Goal: Transaction & Acquisition: Register for event/course

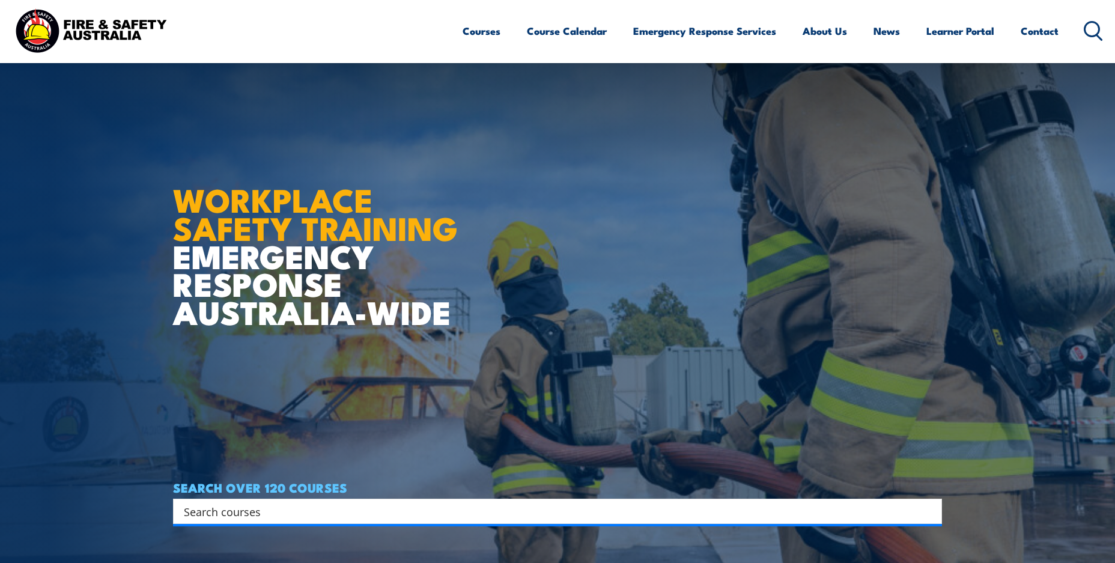
scroll to position [338, 0]
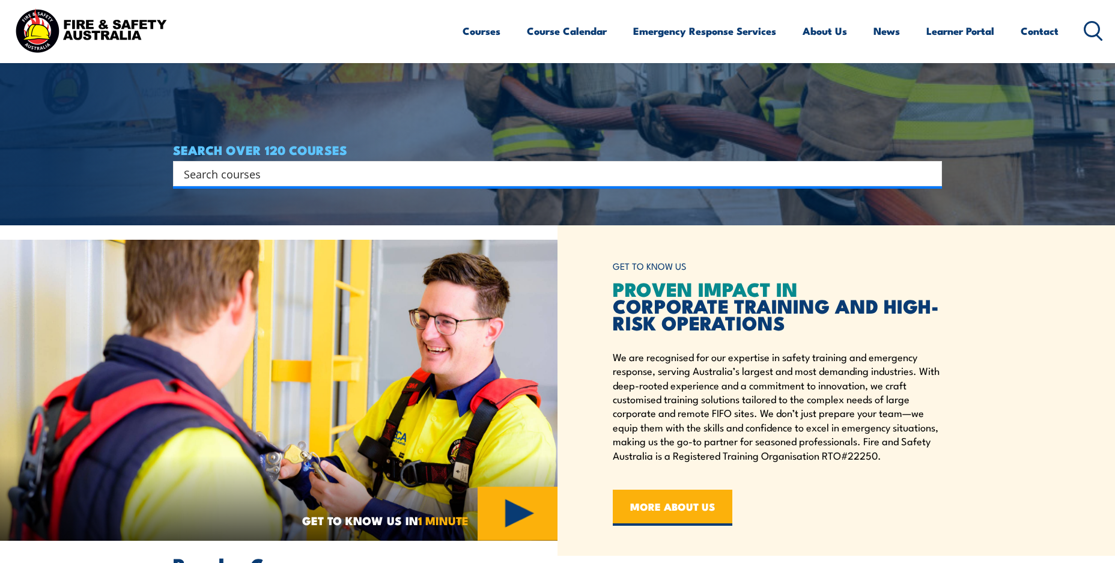
click at [585, 174] on input "Search input" at bounding box center [550, 174] width 732 height 18
type input "forklift"
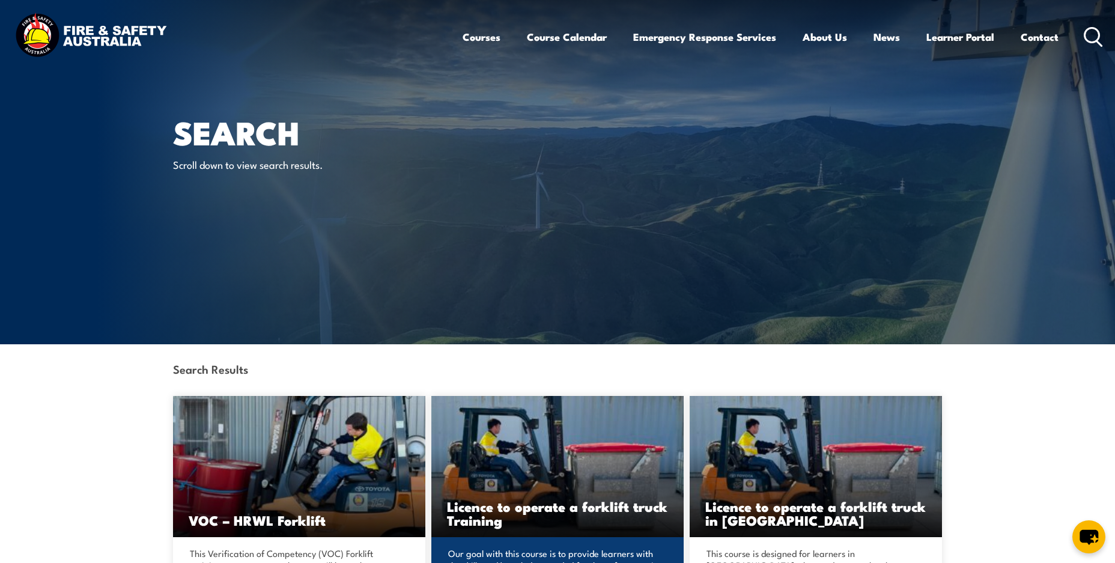
click at [539, 460] on img at bounding box center [558, 466] width 252 height 141
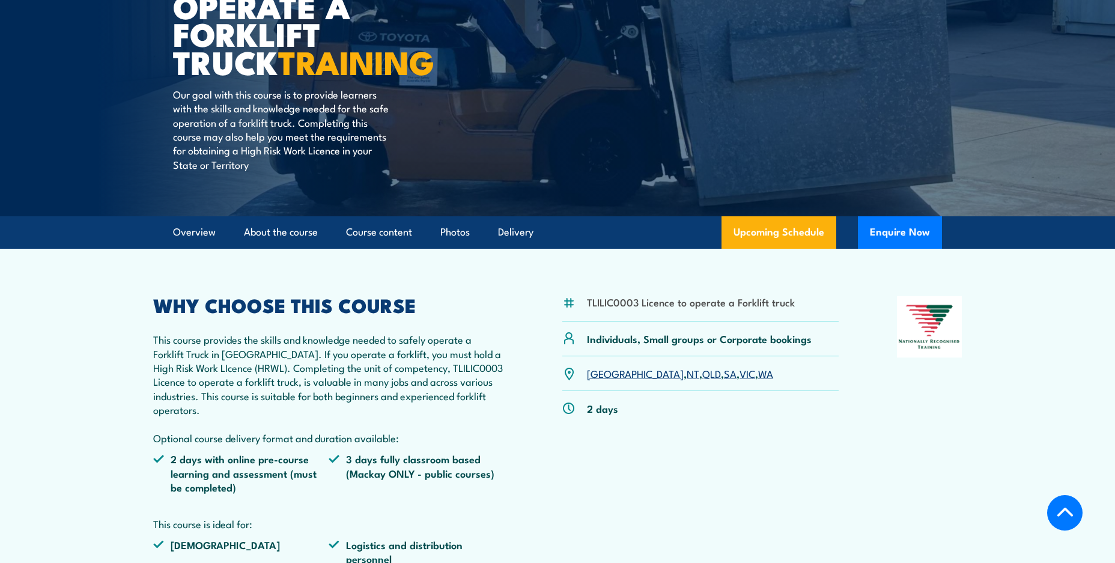
scroll to position [253, 0]
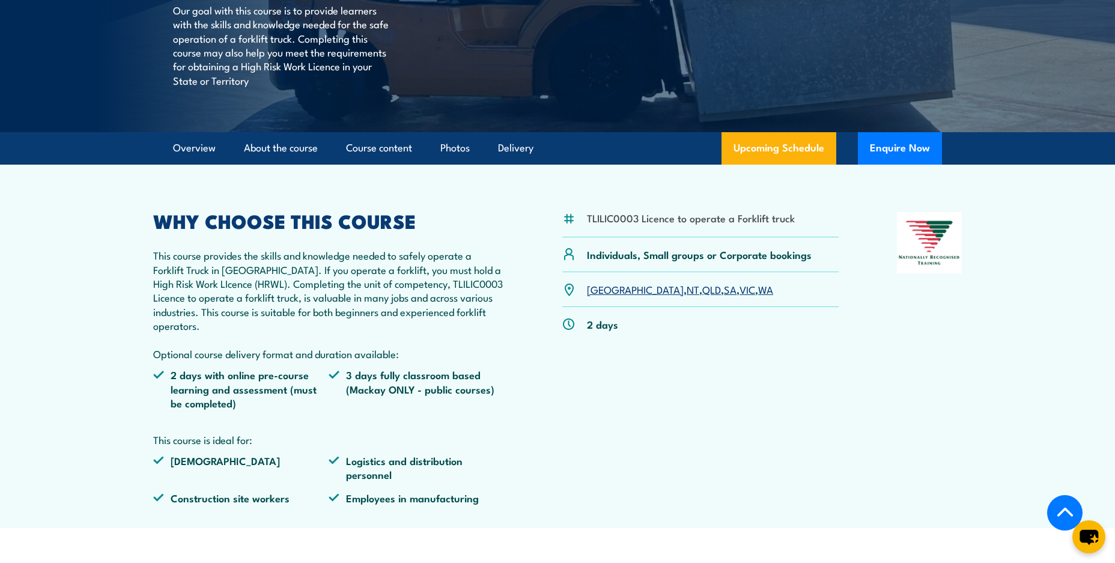
click at [758, 289] on link "WA" at bounding box center [765, 289] width 15 height 14
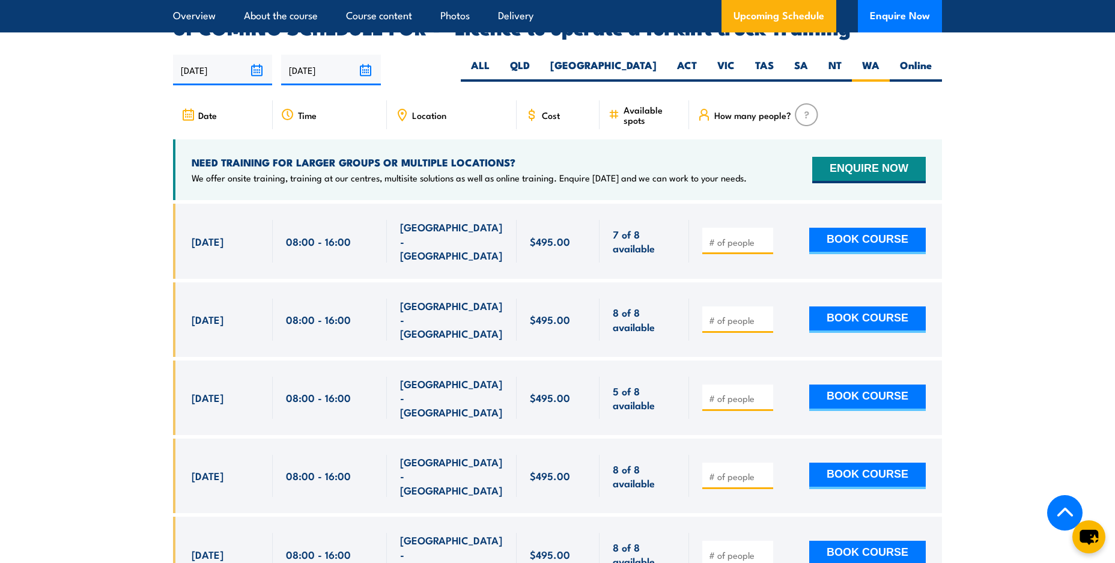
click at [733, 392] on input "number" at bounding box center [739, 398] width 60 height 12
click at [729, 392] on input "number" at bounding box center [739, 398] width 60 height 12
type input "1"
click at [767, 392] on input "1" at bounding box center [739, 398] width 60 height 12
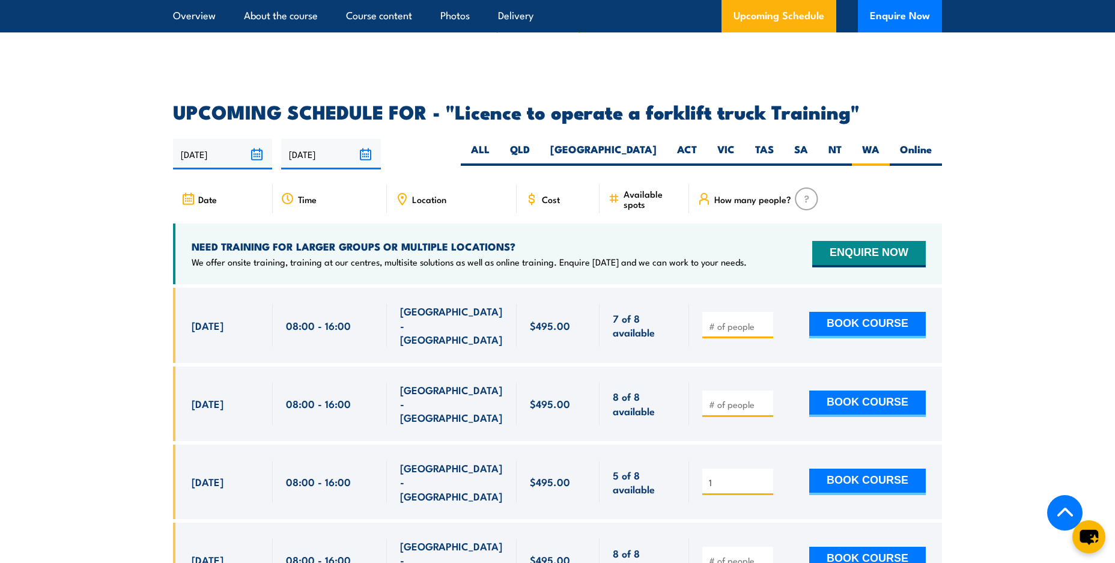
scroll to position [2011, 0]
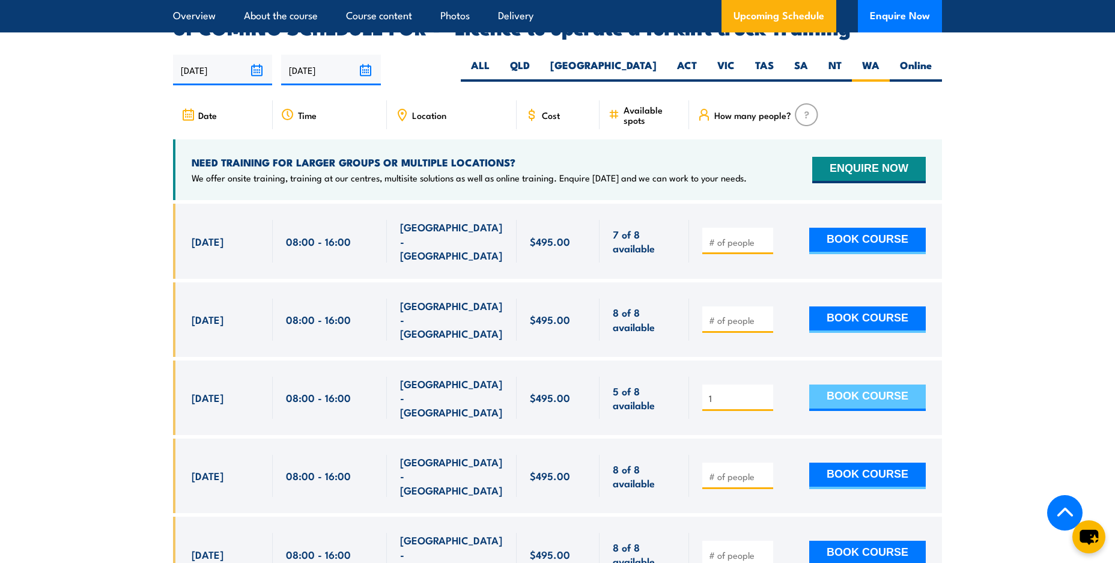
click at [862, 385] on button "BOOK COURSE" at bounding box center [868, 398] width 117 height 26
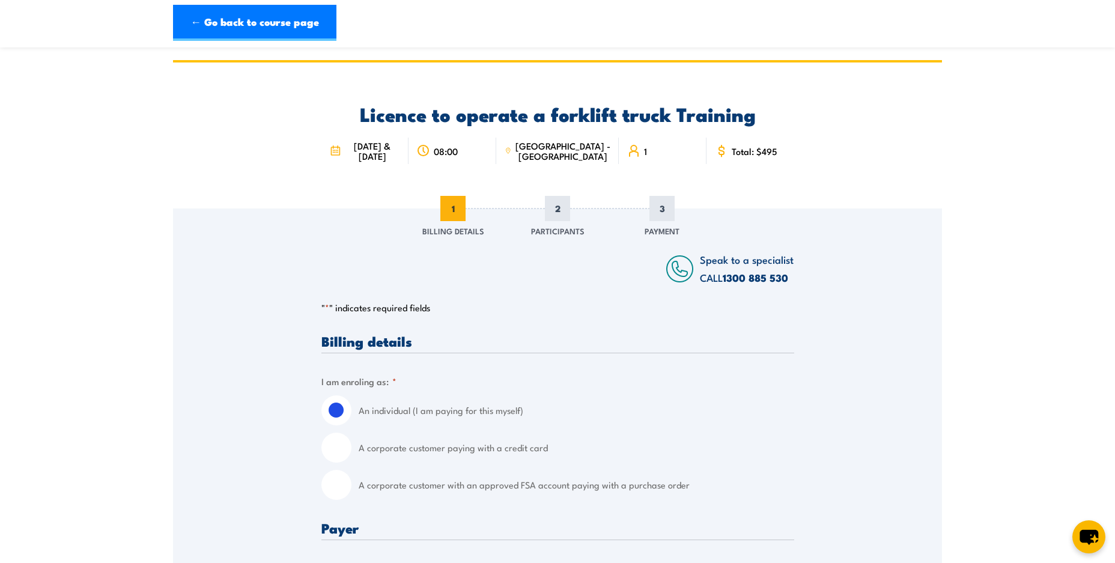
scroll to position [253, 0]
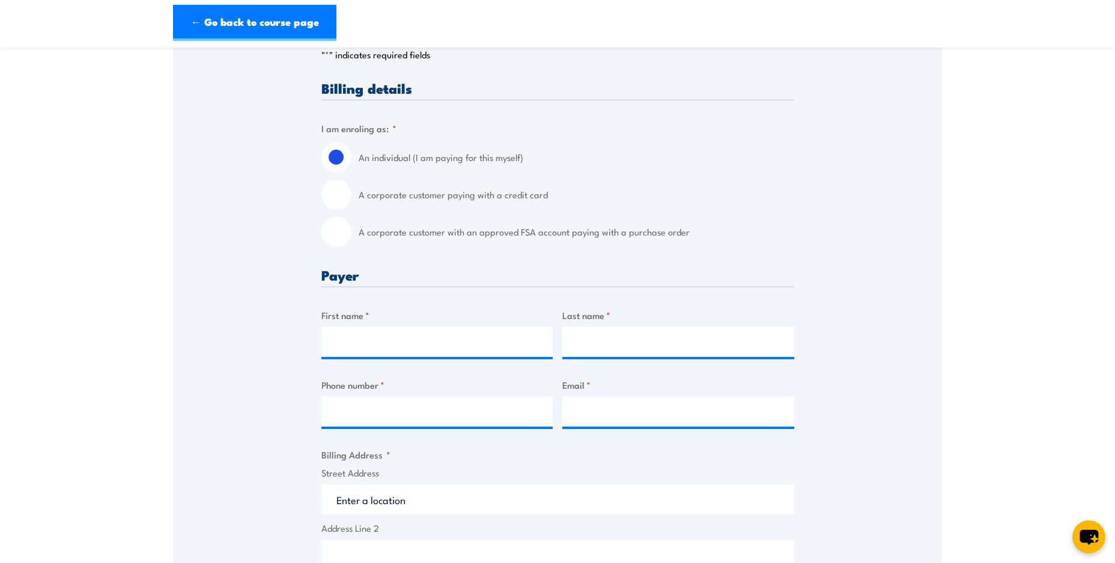
click at [343, 231] on input "A corporate customer with an approved FSA account paying with a purchase order" at bounding box center [337, 232] width 30 height 30
radio input "true"
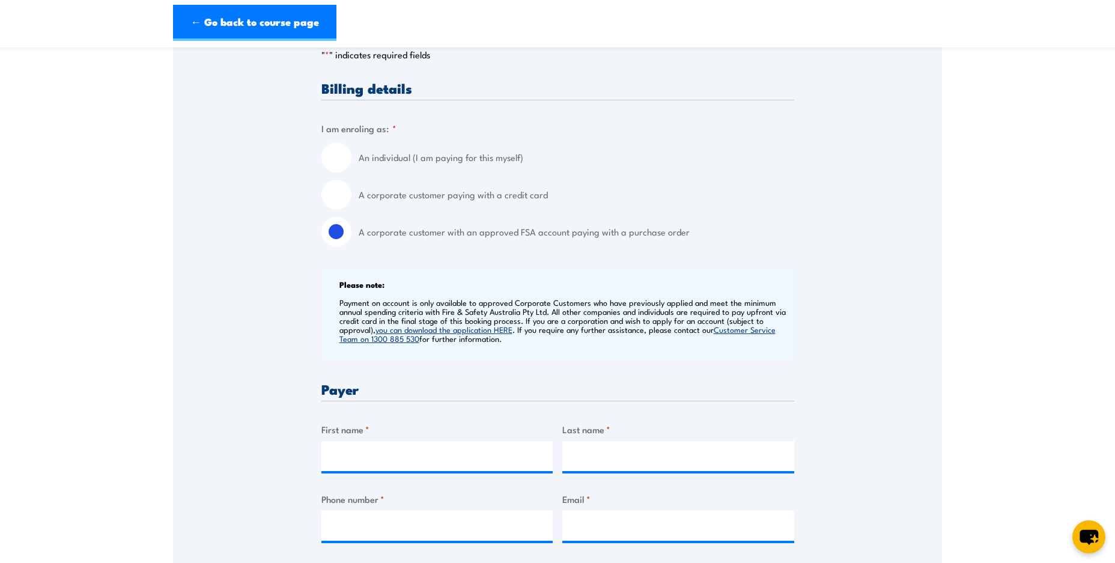
scroll to position [422, 0]
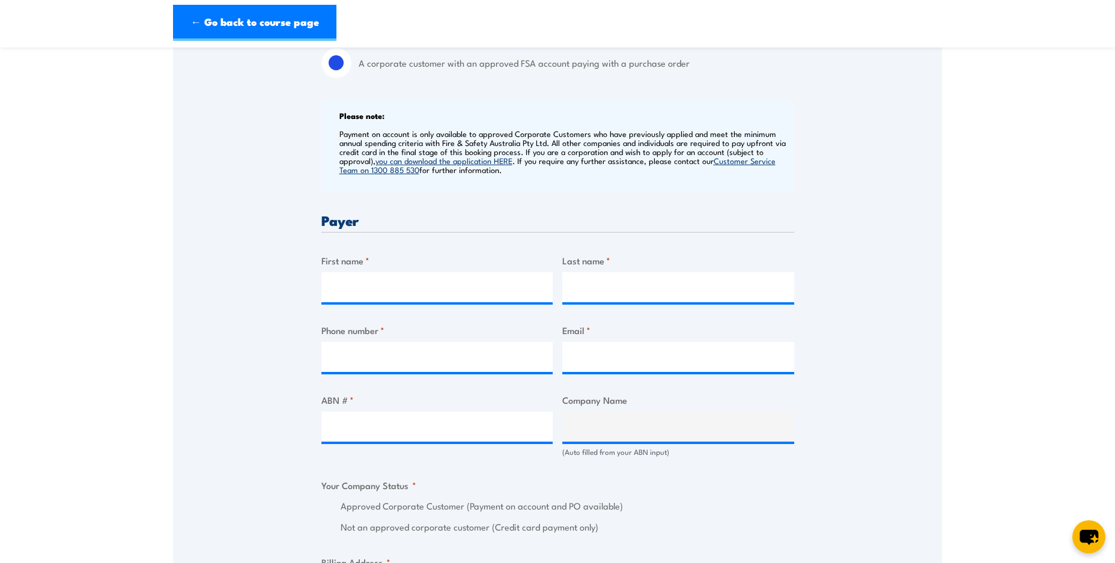
click at [392, 269] on div "First name *" at bounding box center [438, 278] width 232 height 49
click at [392, 276] on input "First name *" at bounding box center [438, 287] width 232 height 30
type input "Beaumont Tiles"
click at [589, 290] on input "Last name *" at bounding box center [679, 287] width 232 height 30
type input "Midland"
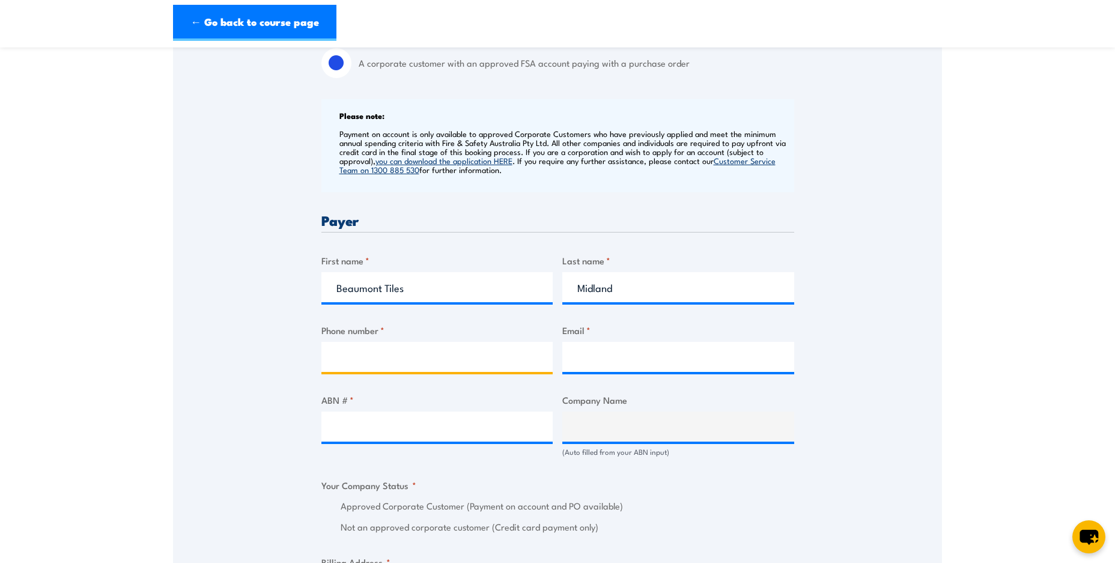
type input "0864911100"
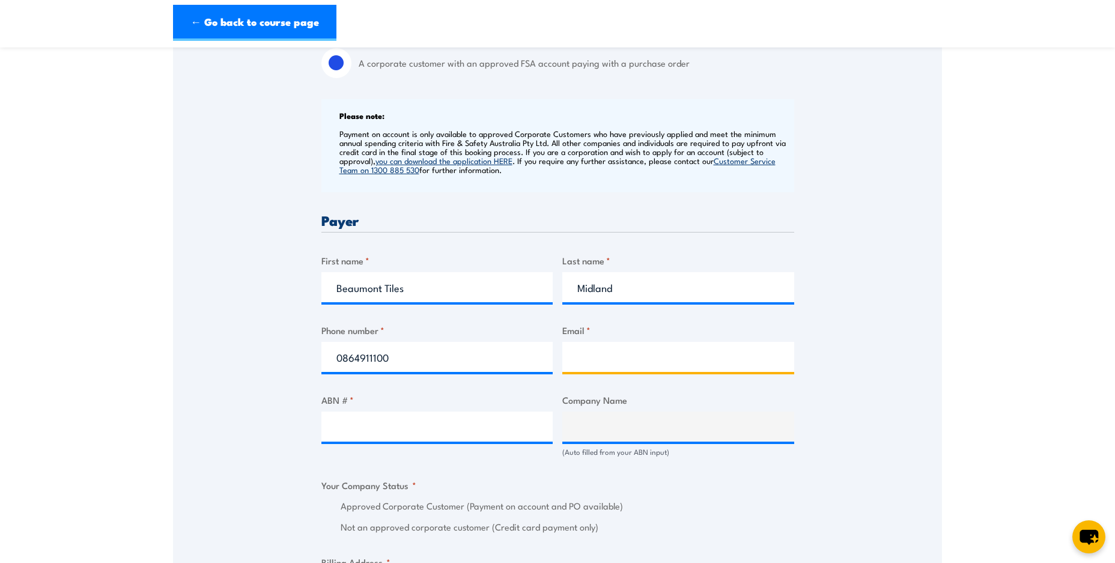
type input "midland@tile.com.au"
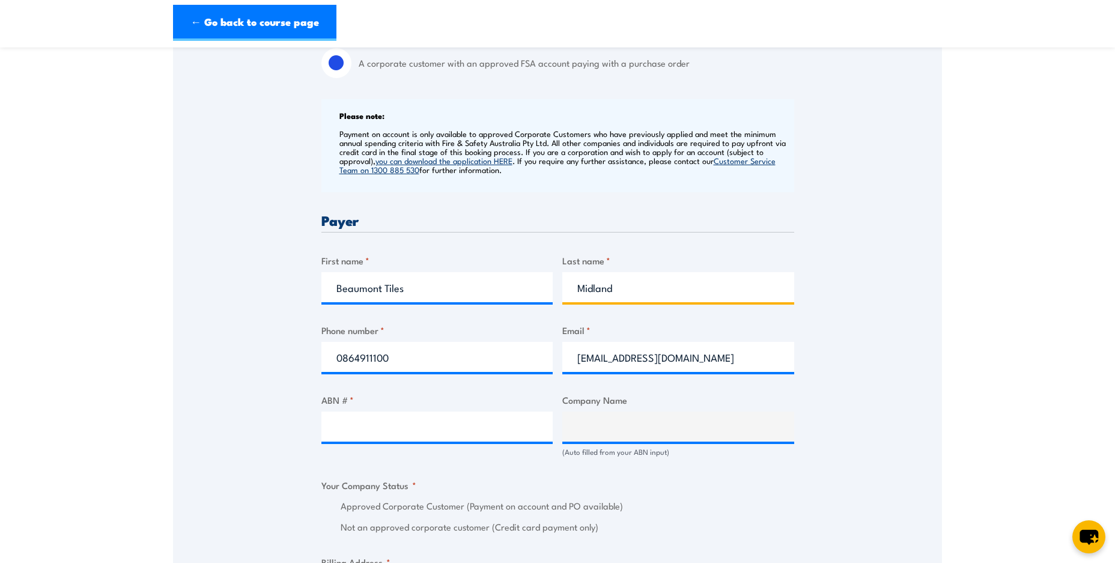
type input "Midland"
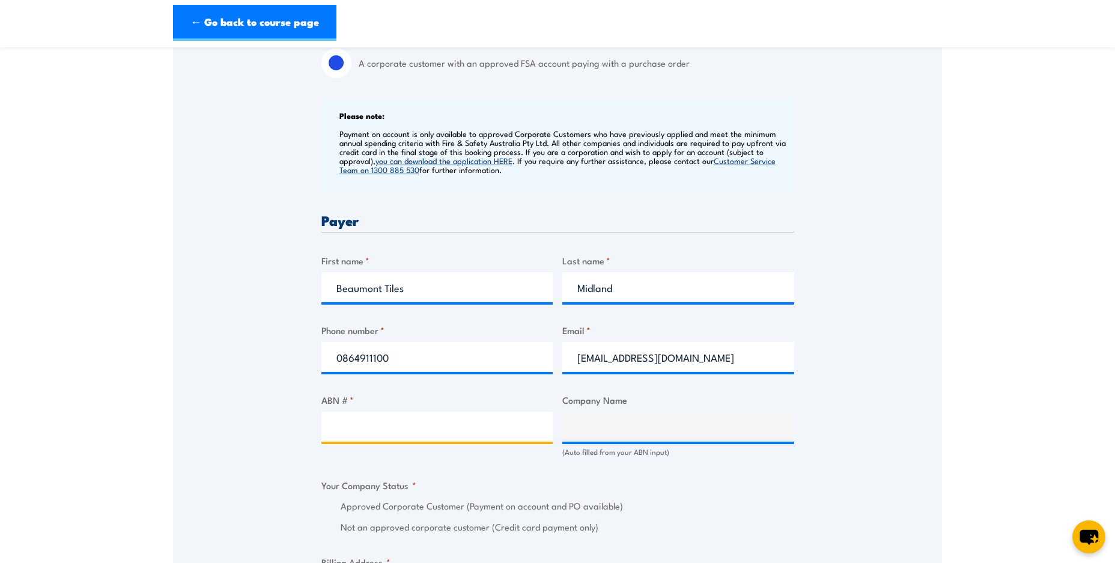
click at [430, 430] on input "ABN # *" at bounding box center [438, 427] width 232 height 30
click at [363, 424] on input "ABN # *" at bounding box center [438, 427] width 232 height 30
paste input "61 007 703 997"
type input "61 007 703 997"
click at [621, 432] on input "Company Name" at bounding box center [679, 427] width 232 height 30
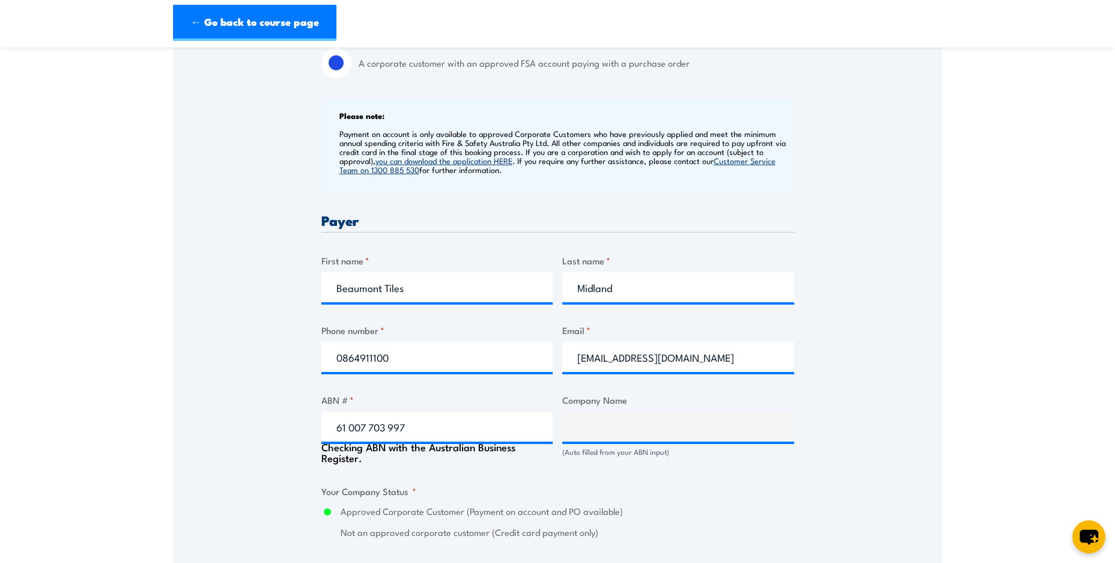
type input "R.J. BEAUMONT & CO. PTY. LTD."
radio input "true"
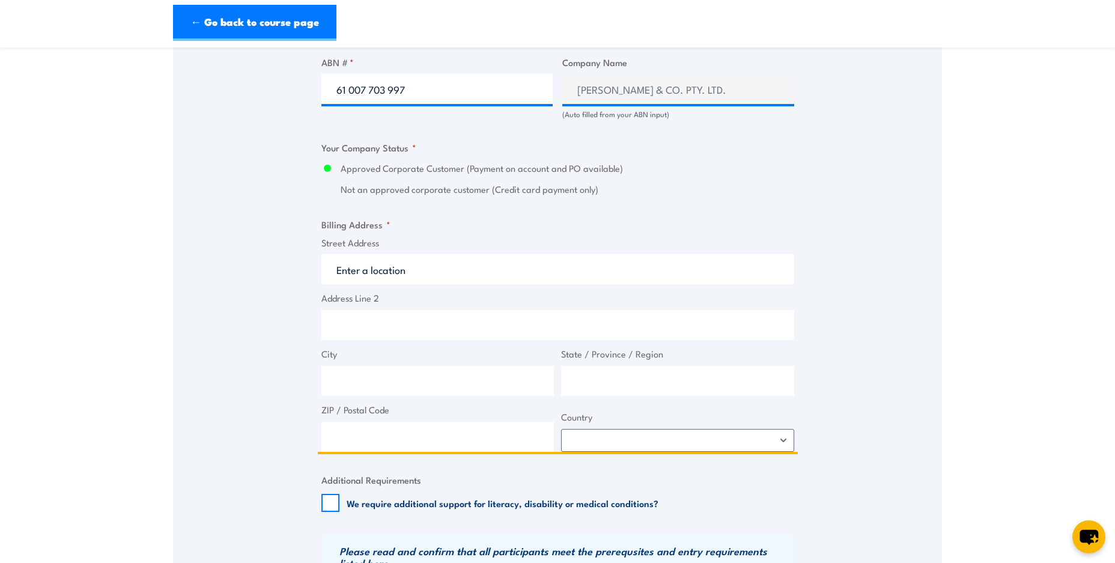
click at [389, 274] on input "Street Address" at bounding box center [558, 269] width 473 height 30
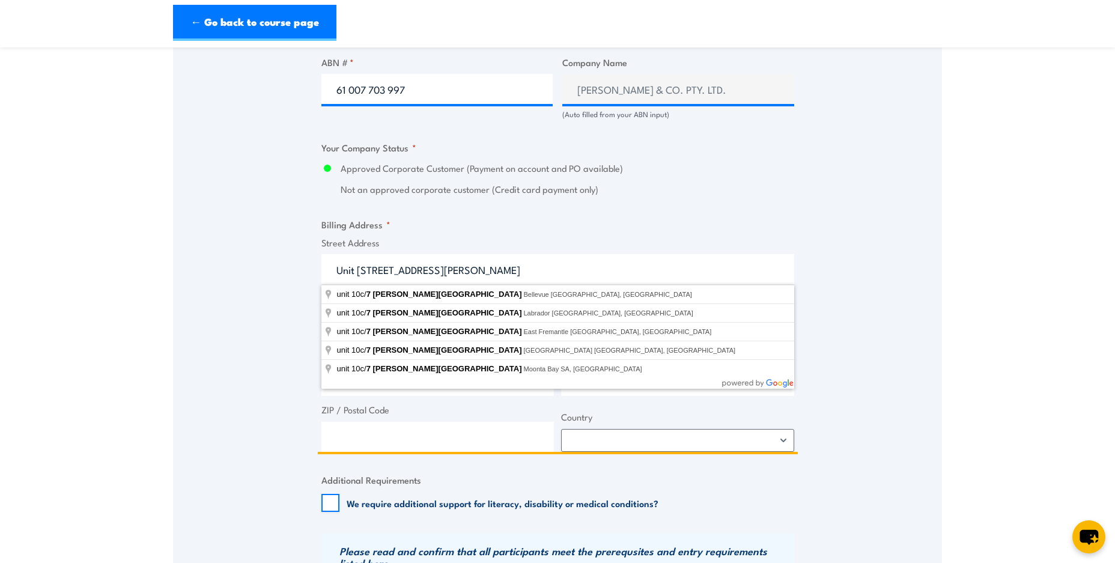
type input "Unit 10C, 7 Clayton Street"
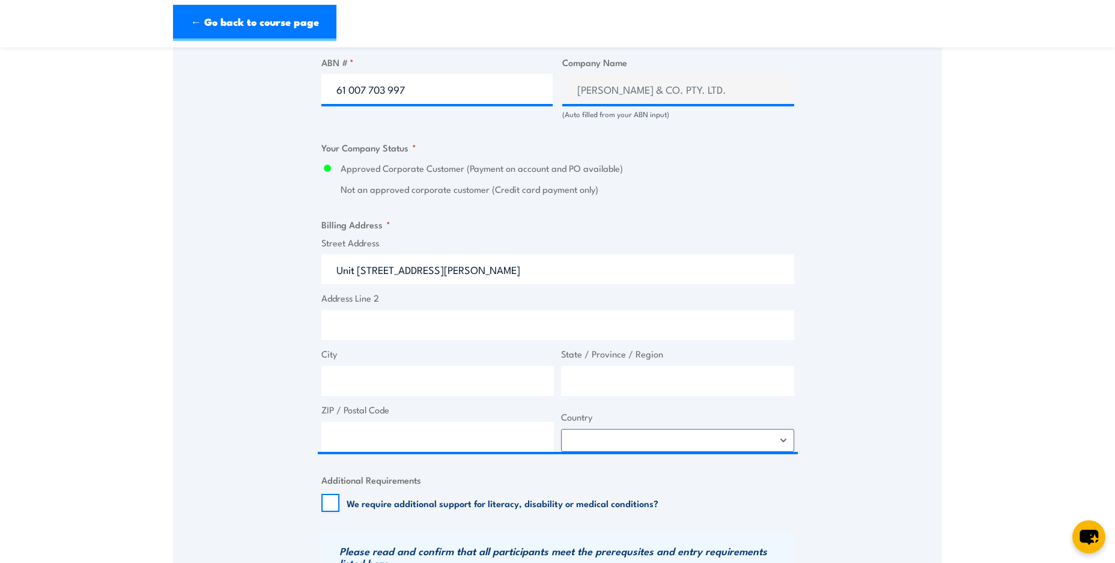
click at [272, 295] on div "Speak to a specialist CALL 1300 885 530 CALL 1300 885 530 " * " indicates requi…" at bounding box center [557, 180] width 769 height 1463
click at [374, 372] on input "City" at bounding box center [438, 381] width 233 height 30
type input "Midland"
click at [674, 383] on input "State / Province / Region" at bounding box center [677, 381] width 233 height 30
type input "WA"
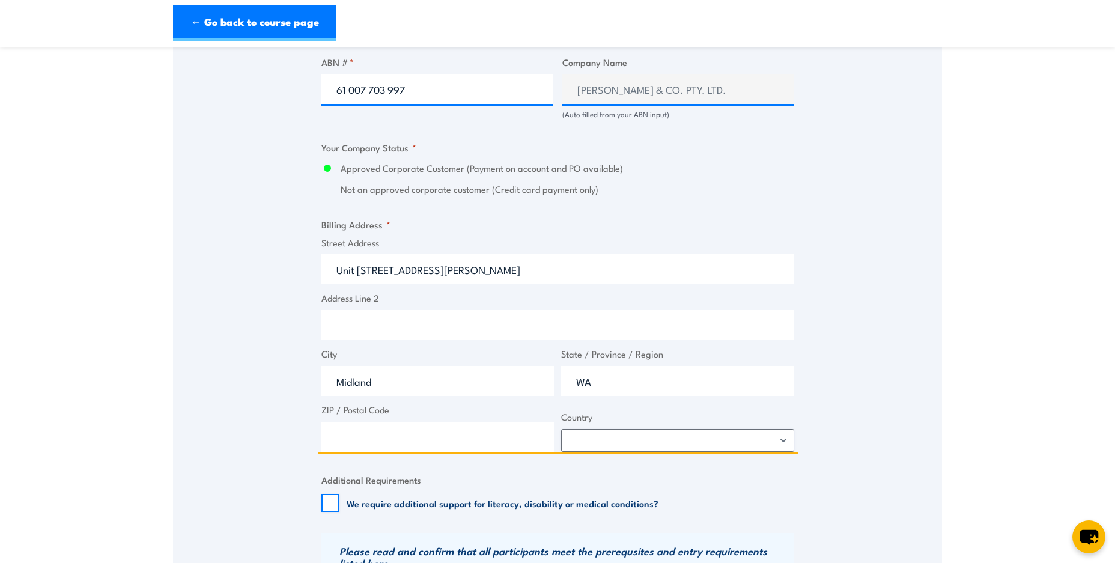
click at [460, 433] on input "ZIP / Postal Code" at bounding box center [438, 437] width 233 height 30
type input "6056"
click at [783, 439] on select "Afghanistan Albania Algeria American Samoa Andorra Angola Anguilla Antarctica A…" at bounding box center [677, 440] width 233 height 23
click at [942, 328] on div "Speak to a specialist CALL 1300 885 530 CALL 1300 885 530 " * " indicates requi…" at bounding box center [557, 180] width 769 height 1463
click at [789, 442] on select "Afghanistan Albania Algeria American Samoa Andorra Angola Anguilla Antarctica A…" at bounding box center [677, 440] width 233 height 23
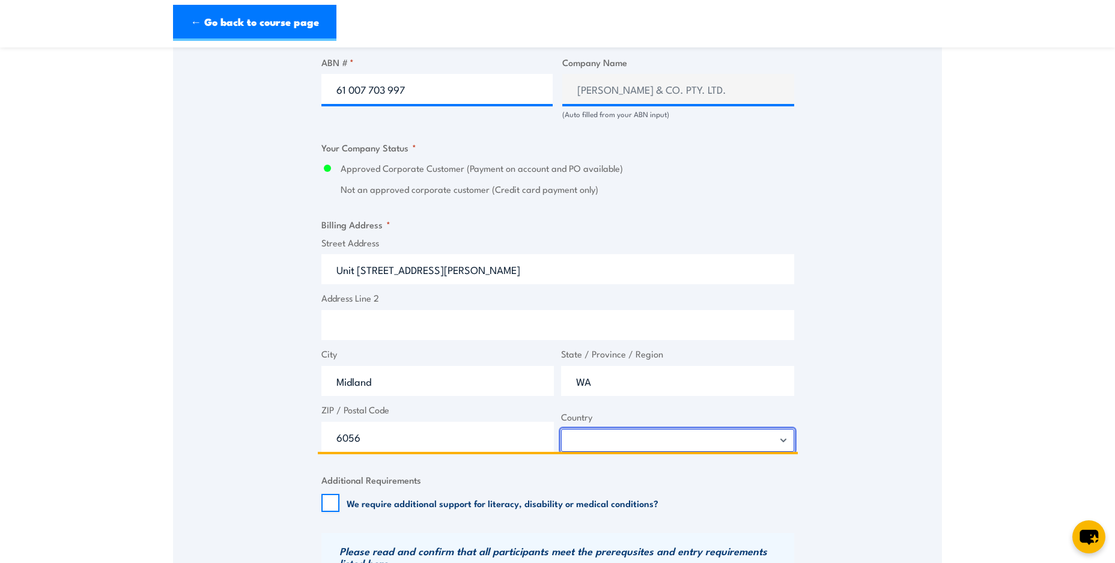
select select "Australia"
click at [561, 429] on select "Afghanistan Albania Algeria American Samoa Andorra Angola Anguilla Antarctica A…" at bounding box center [677, 440] width 233 height 23
click at [891, 396] on div "Speak to a specialist CALL 1300 885 530 CALL 1300 885 530 " * " indicates requi…" at bounding box center [557, 180] width 769 height 1463
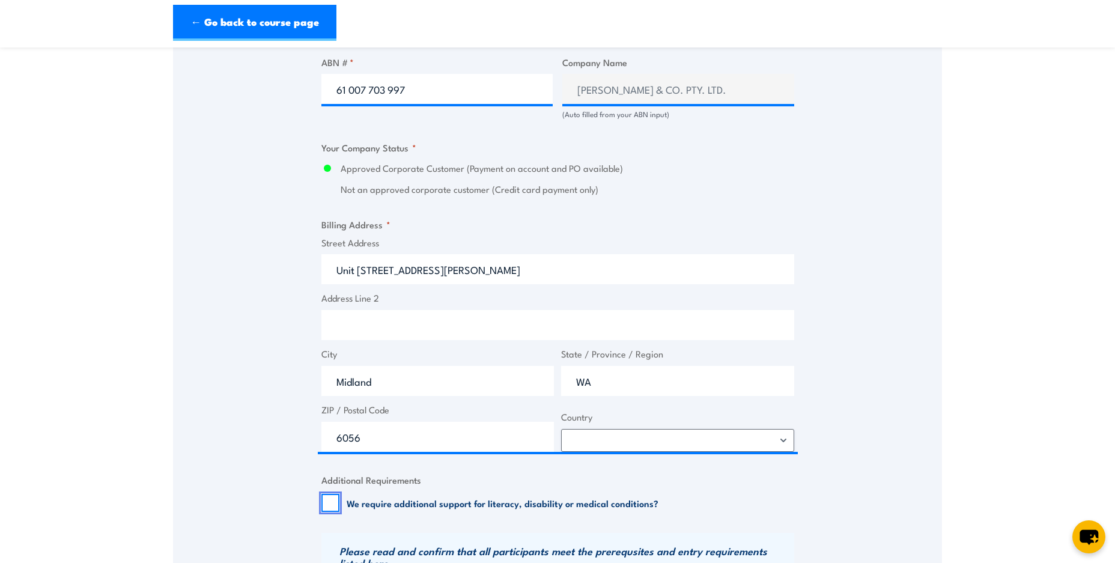
click at [336, 505] on input "We require additional support for literacy, disability or medical conditions?" at bounding box center [331, 503] width 18 height 18
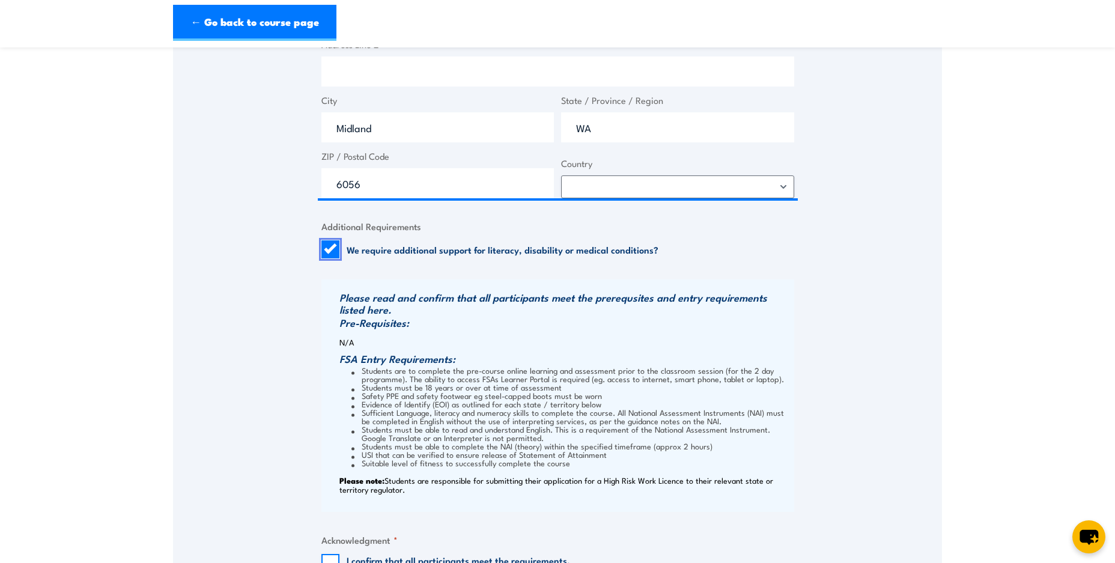
click at [328, 243] on input "We require additional support for literacy, disability or medical conditions?" at bounding box center [331, 249] width 18 height 18
checkbox input "false"
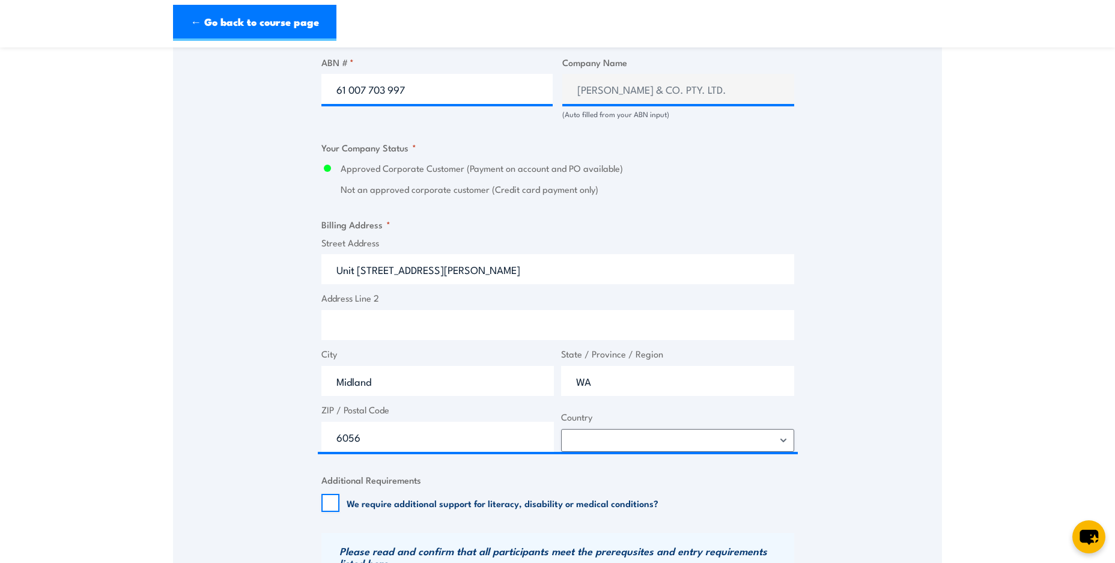
click at [140, 352] on section "Licence to operate a forklift truck Training 08:00" at bounding box center [557, 148] width 1115 height 1696
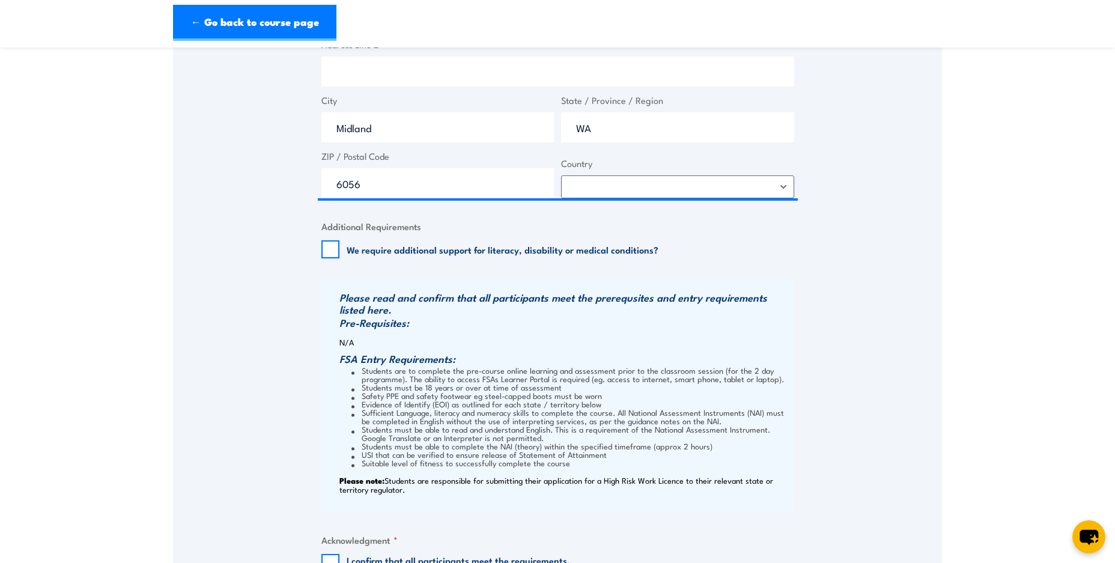
scroll to position [1182, 0]
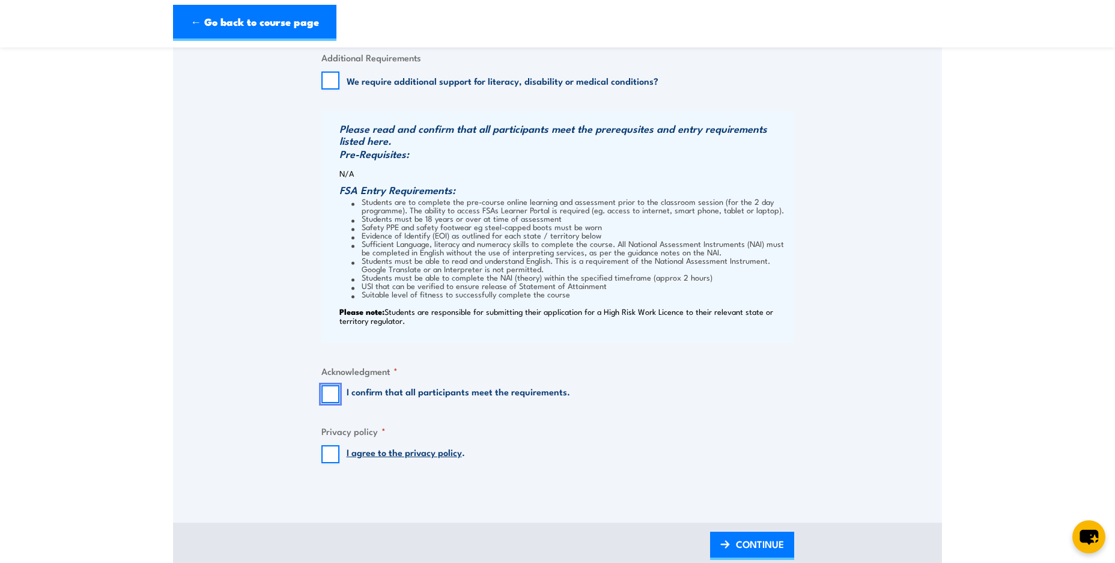
click at [326, 389] on input "I confirm that all participants meet the requirements." at bounding box center [331, 394] width 18 height 18
checkbox input "true"
click at [326, 453] on input "I agree to the privacy policy ." at bounding box center [331, 454] width 18 height 18
checkbox input "true"
click at [767, 540] on span "CONTINUE" at bounding box center [760, 544] width 48 height 32
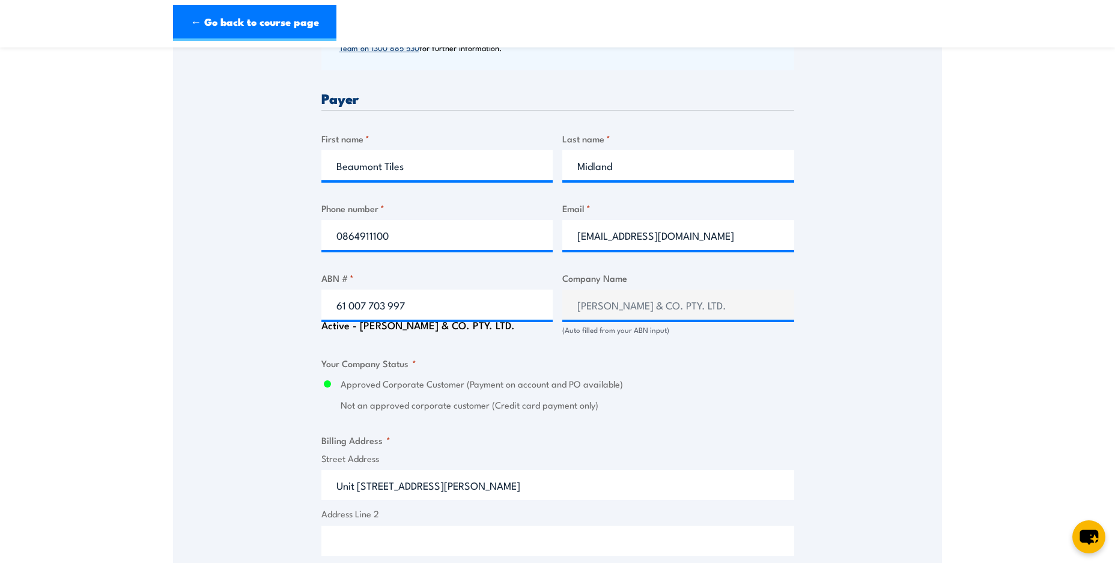
scroll to position [760, 0]
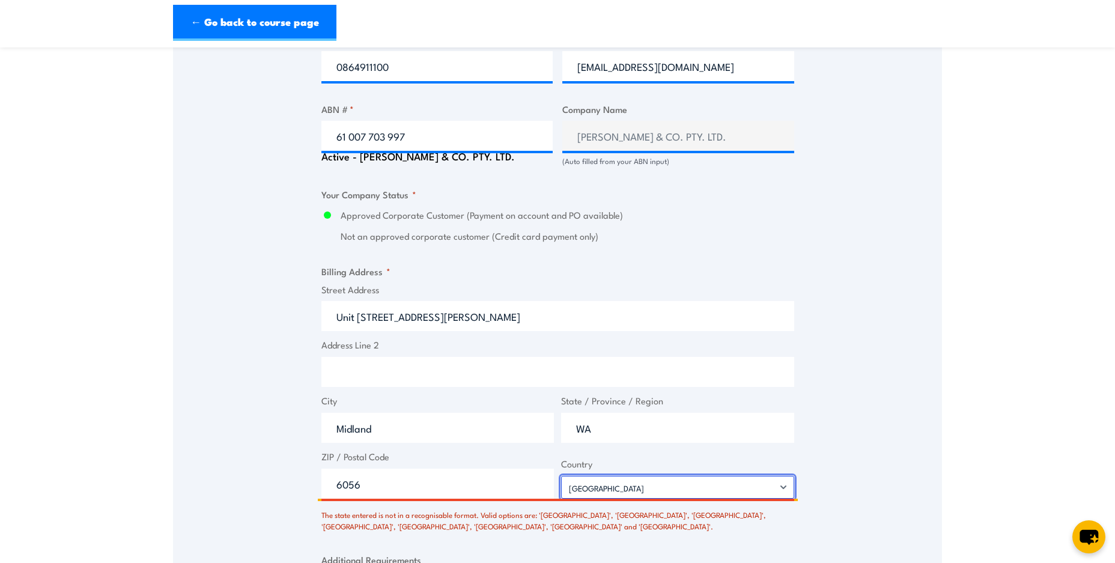
click at [711, 483] on select "Afghanistan Albania Algeria American Samoa Andorra Angola Anguilla Antarctica A…" at bounding box center [677, 487] width 233 height 23
click at [561, 476] on select "Afghanistan Albania Algeria American Samoa Andorra Angola Anguilla Antarctica A…" at bounding box center [677, 487] width 233 height 23
click at [420, 487] on input "6056" at bounding box center [438, 484] width 233 height 30
click at [209, 466] on div "Speak to a specialist CALL 1300 885 530 CALL 1300 885 530 There was a problem w…" at bounding box center [557, 220] width 769 height 1543
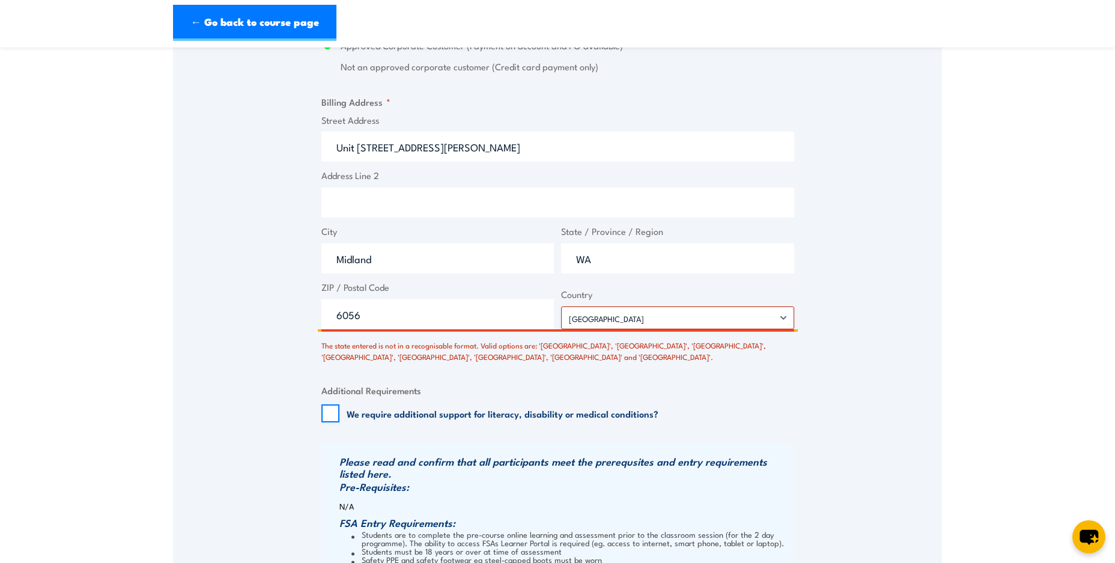
drag, startPoint x: 326, startPoint y: 303, endPoint x: 263, endPoint y: 296, distance: 63.5
click at [264, 296] on div "Speak to a specialist CALL 1300 885 530 CALL 1300 885 530 There was a problem w…" at bounding box center [557, 50] width 769 height 1543
type input "6056"
click at [281, 320] on div "Speak to a specialist CALL 1300 885 530 CALL 1300 885 530 There was a problem w…" at bounding box center [557, 50] width 769 height 1543
click at [451, 257] on input "Midland" at bounding box center [438, 258] width 233 height 30
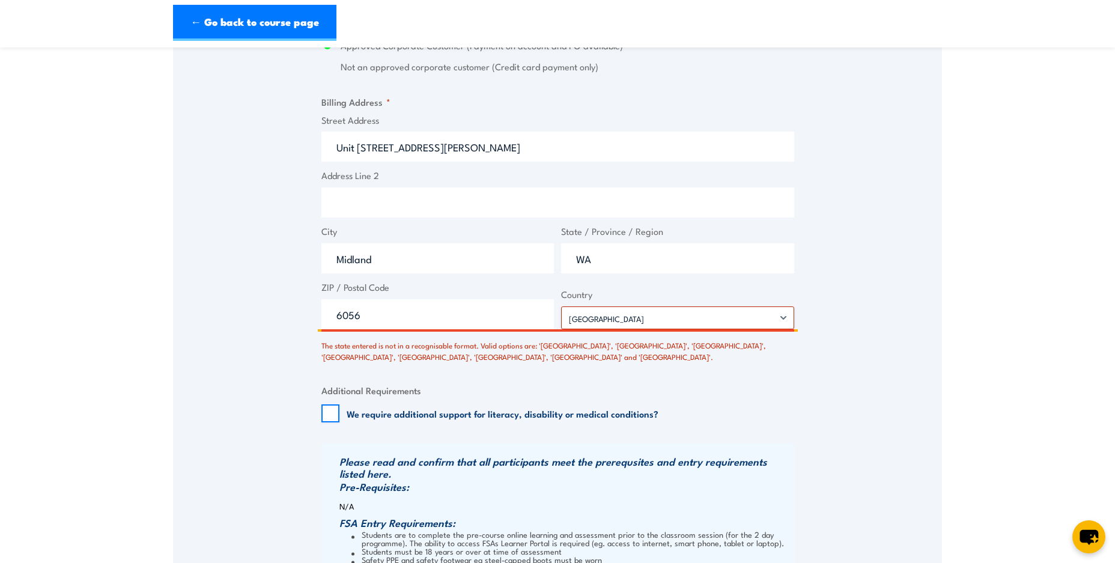
click at [432, 201] on input "Address Line 2" at bounding box center [558, 203] width 473 height 30
click at [613, 313] on select "Afghanistan Albania Algeria American Samoa Andorra Angola Anguilla Antarctica A…" at bounding box center [677, 318] width 233 height 23
click at [499, 319] on input "6056" at bounding box center [438, 314] width 233 height 30
click at [612, 264] on input "WA" at bounding box center [677, 258] width 233 height 30
click at [465, 149] on input "Unit 10C, 7 Clayton Street" at bounding box center [558, 147] width 473 height 30
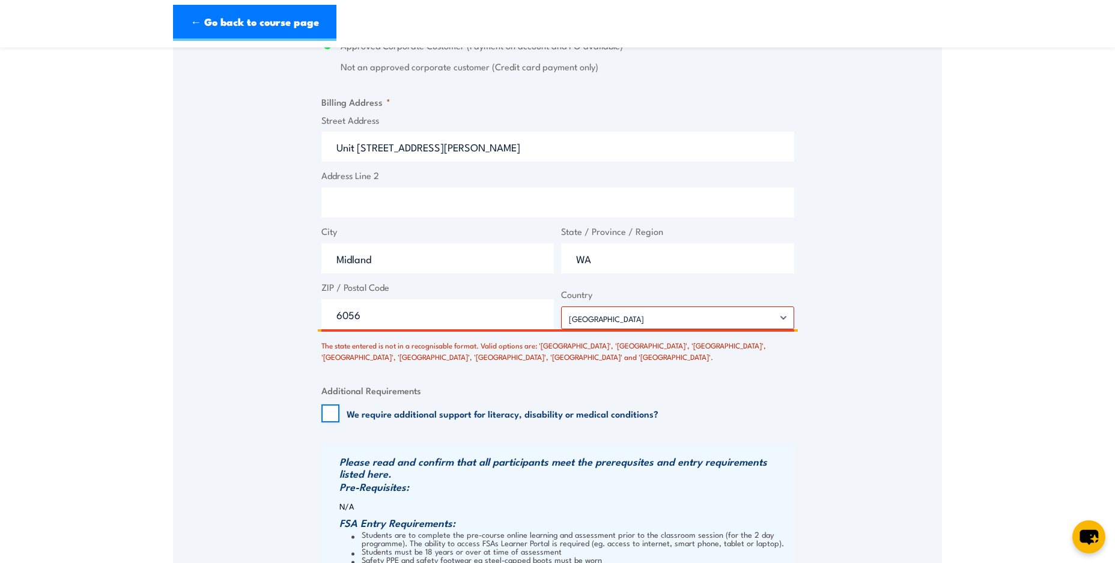
click at [465, 149] on input "Unit 10C, 7 Clayton Street" at bounding box center [558, 147] width 473 height 30
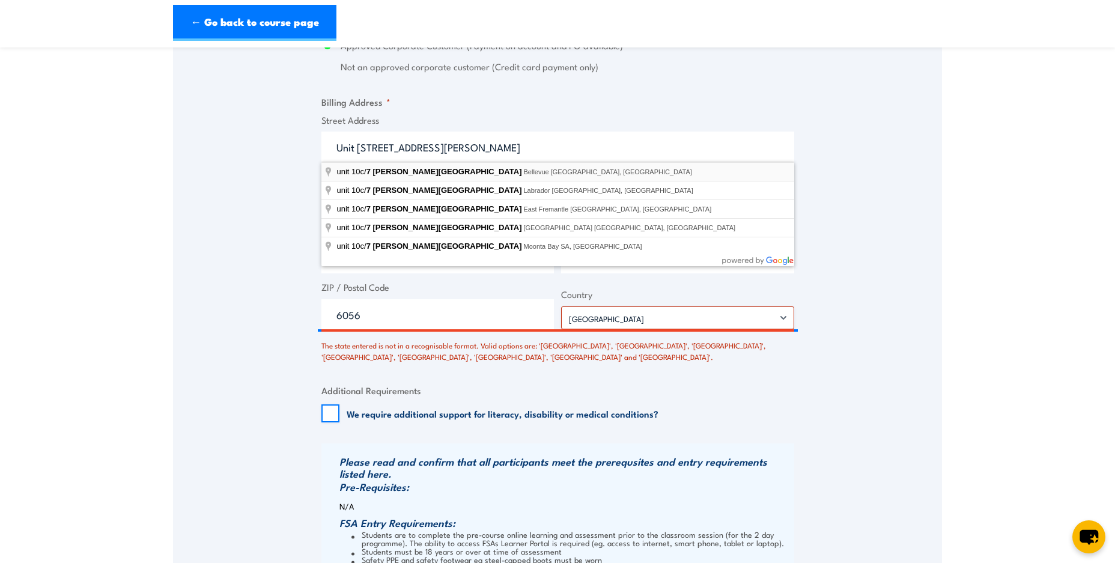
type input "unit 10c/7 Clayton Street, Bellevue WA, Australia"
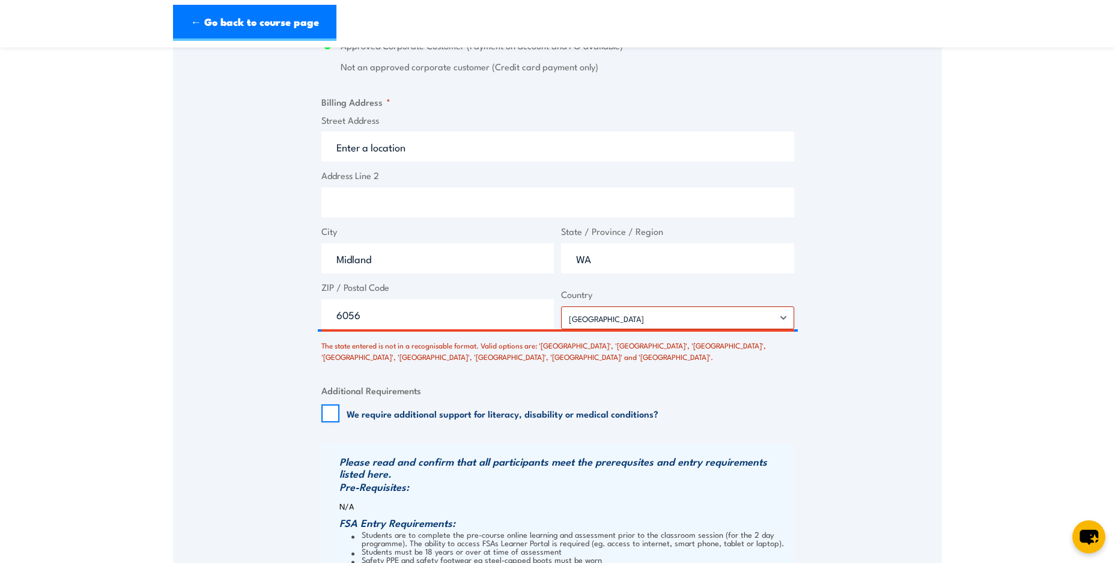
type input "7 Clayton St"
type input "Bellevue"
type input "Western Australia"
drag, startPoint x: 401, startPoint y: 259, endPoint x: 314, endPoint y: 260, distance: 86.5
click at [314, 260] on div "Speak to a specialist CALL 1300 885 530 CALL 1300 885 530 There was a problem w…" at bounding box center [557, 50] width 769 height 1543
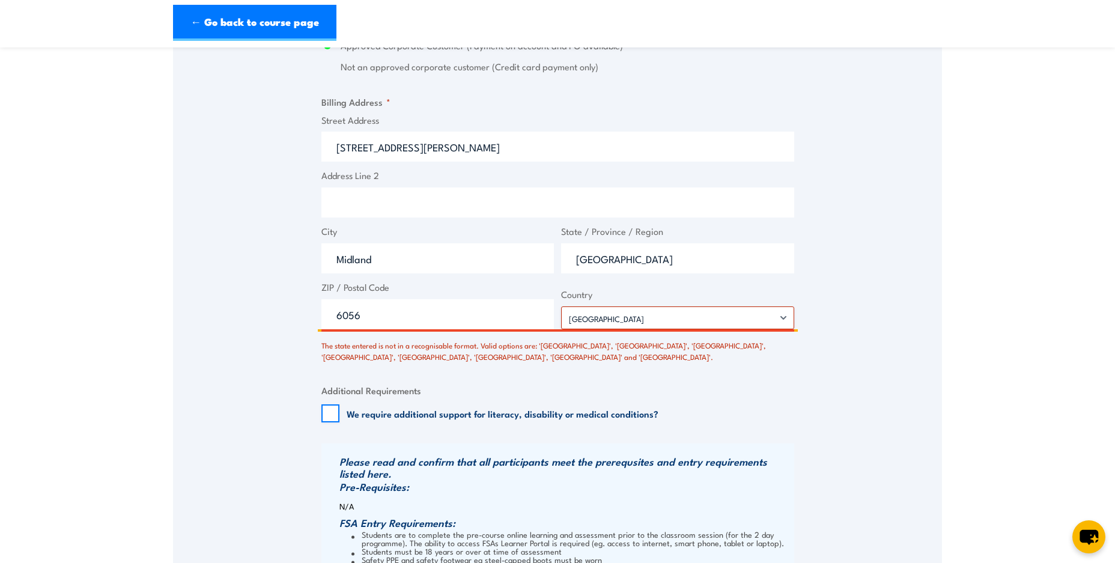
type input "Midland"
click at [136, 246] on section "Licence to operate a forklift truck Training 08:00" at bounding box center [557, 19] width 1115 height 1776
click at [93, 257] on section "Licence to operate a forklift truck Training 08:00" at bounding box center [557, 19] width 1115 height 1776
click at [418, 265] on input "Midland" at bounding box center [438, 258] width 233 height 30
click at [681, 256] on input "Western Australia" at bounding box center [677, 258] width 233 height 30
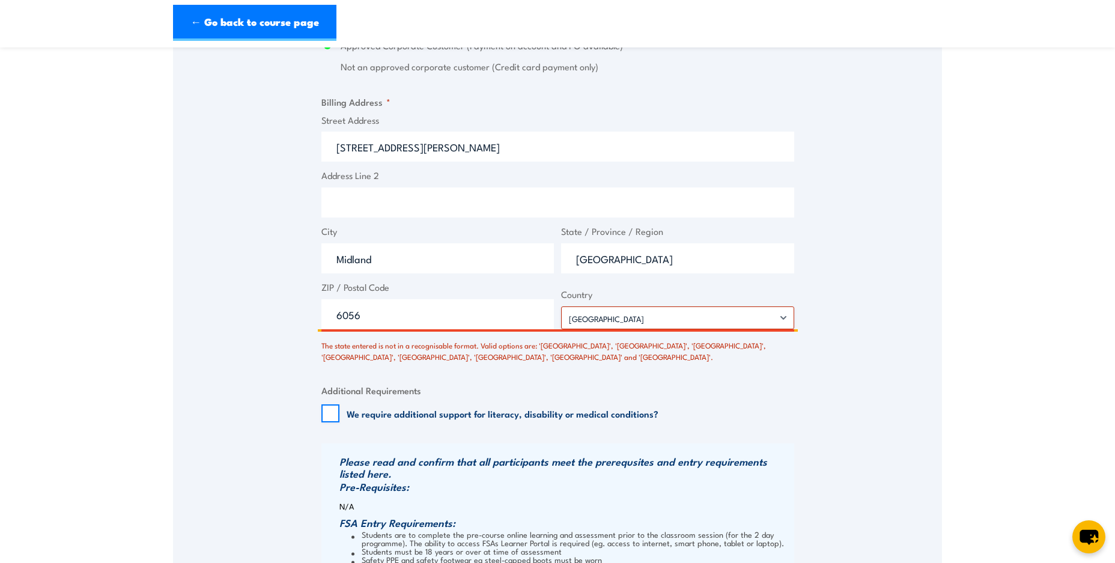
click at [417, 301] on input "6056" at bounding box center [438, 314] width 233 height 30
click at [618, 317] on select "Afghanistan Albania Algeria American Samoa Andorra Angola Anguilla Antarctica A…" at bounding box center [677, 318] width 233 height 23
click at [661, 263] on input "Western Australia" at bounding box center [677, 258] width 233 height 30
click at [440, 256] on input "Midland" at bounding box center [438, 258] width 233 height 30
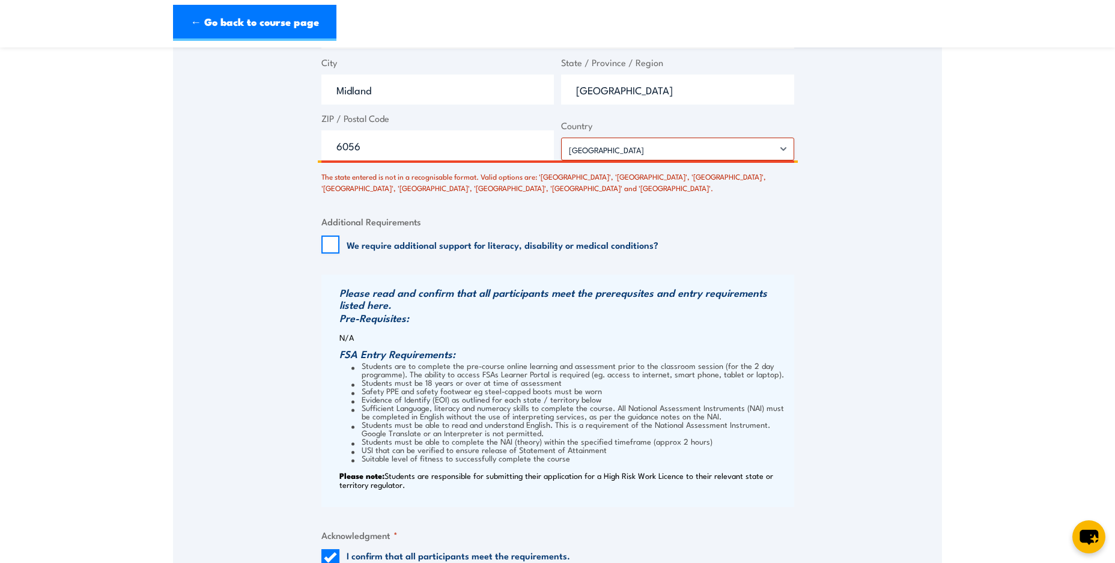
scroll to position [1351, 0]
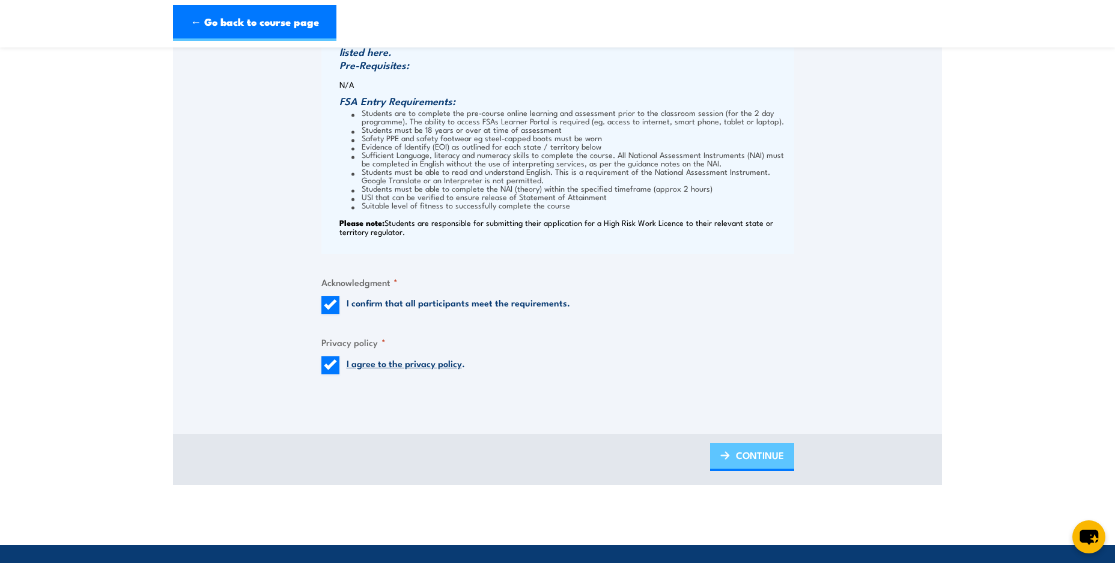
click at [757, 458] on span "CONTINUE" at bounding box center [760, 455] width 48 height 32
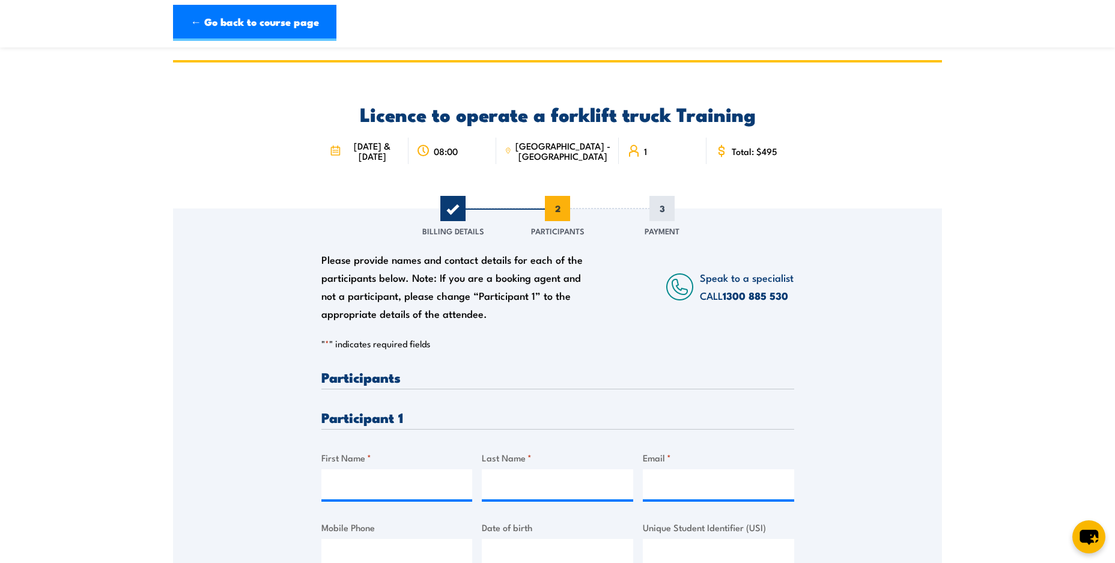
scroll to position [253, 0]
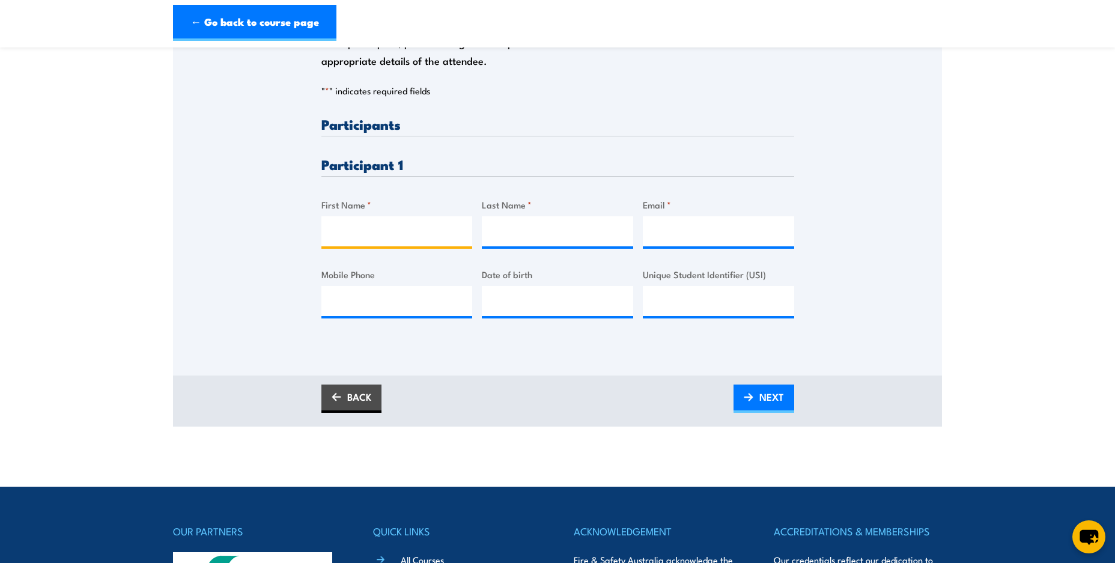
click at [392, 227] on input "First Name *" at bounding box center [397, 231] width 151 height 30
type input "Omar"
click at [526, 226] on input "Last Name *" at bounding box center [557, 231] width 151 height 30
type input "Safa"
click at [701, 239] on input "Email *" at bounding box center [718, 231] width 151 height 30
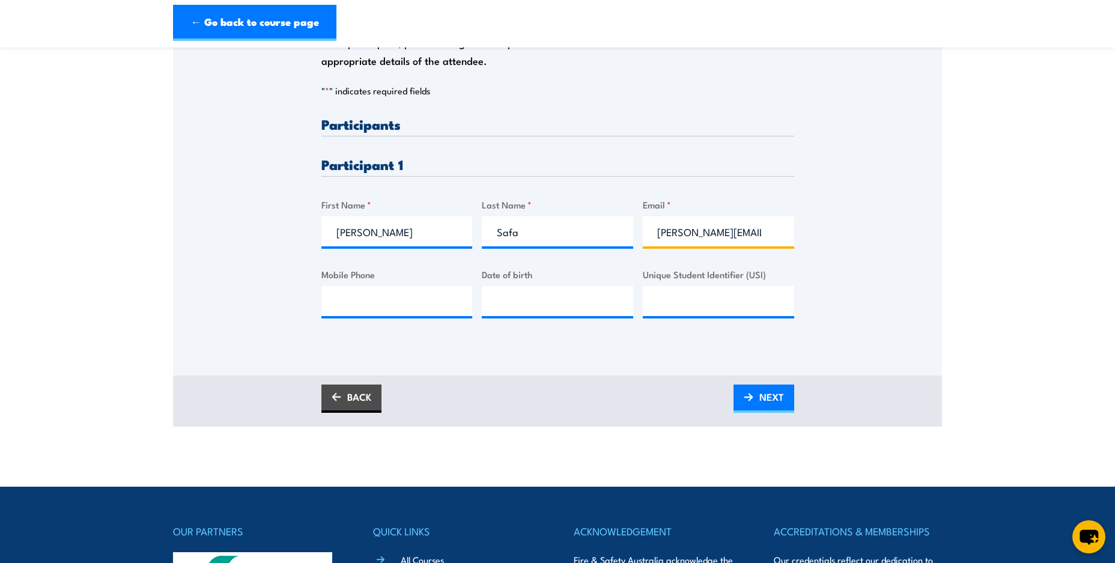
scroll to position [0, 0]
drag, startPoint x: 774, startPoint y: 233, endPoint x: 618, endPoint y: 224, distance: 156.5
click at [618, 224] on div "Please provide names and contact details for each of the participants below. No…" at bounding box center [558, 227] width 473 height 220
type input "midland@tile.com.au"
click at [382, 305] on input "Mobile Phone" at bounding box center [397, 301] width 151 height 30
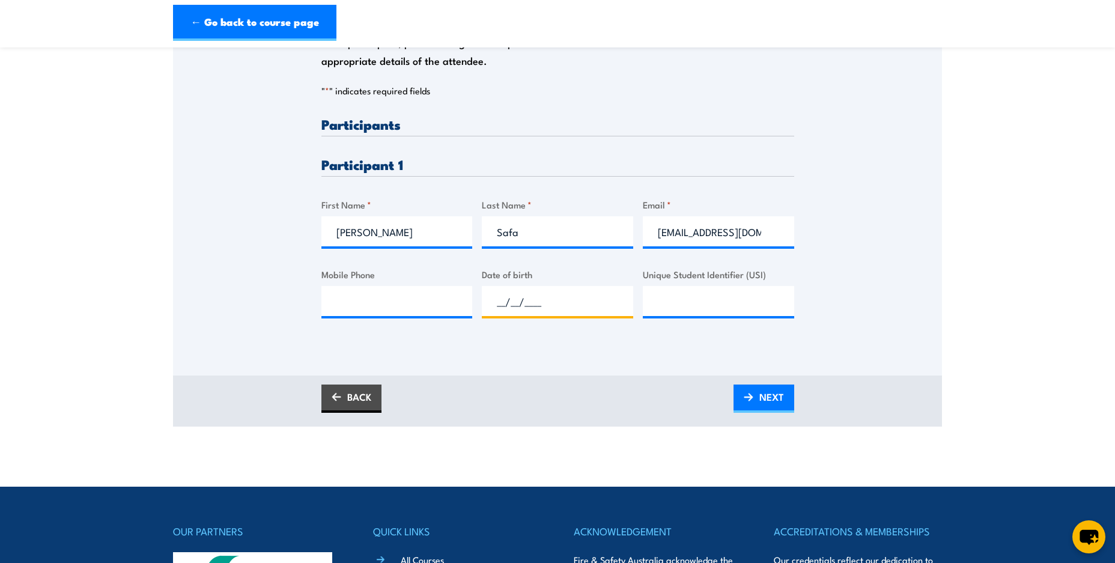
click at [566, 302] on input "__/__/____" at bounding box center [557, 301] width 151 height 30
click at [502, 301] on input "__/__/____" at bounding box center [557, 301] width 151 height 30
type input "12/09/2004"
click at [421, 308] on input "Mobile Phone" at bounding box center [397, 301] width 151 height 30
type input "0452014810"
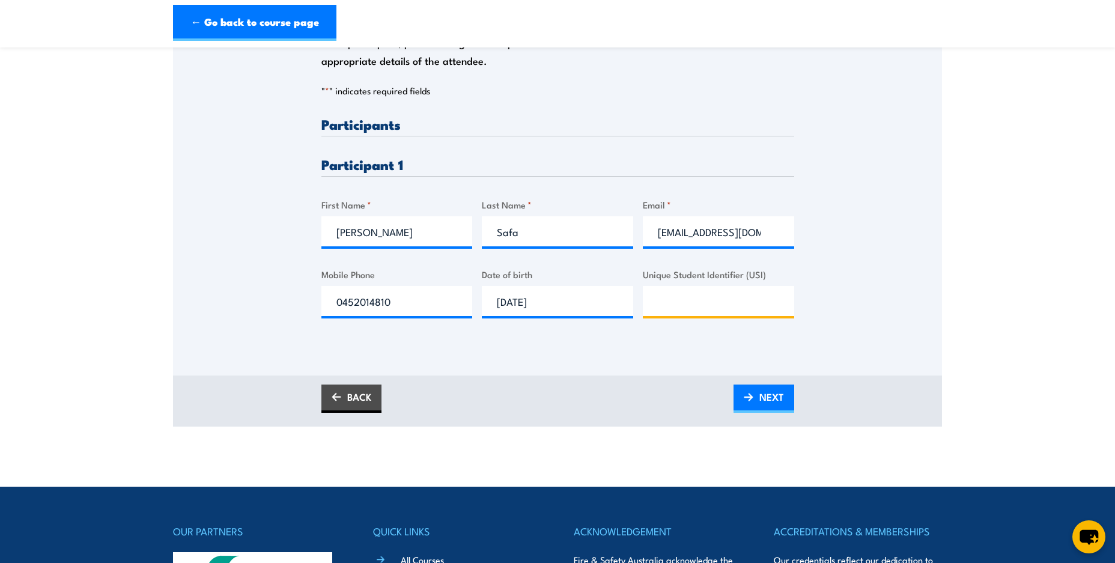
click at [669, 304] on input "Unique Student Identifier (USI)" at bounding box center [718, 301] width 151 height 30
drag, startPoint x: 755, startPoint y: 233, endPoint x: 589, endPoint y: 231, distance: 165.9
click at [588, 232] on div "Please provide names and contact details for each of the participants below. No…" at bounding box center [558, 227] width 473 height 220
click at [727, 312] on input "Unique Student Identifier (USI)" at bounding box center [718, 301] width 151 height 30
click at [760, 396] on span "NEXT" at bounding box center [772, 397] width 25 height 32
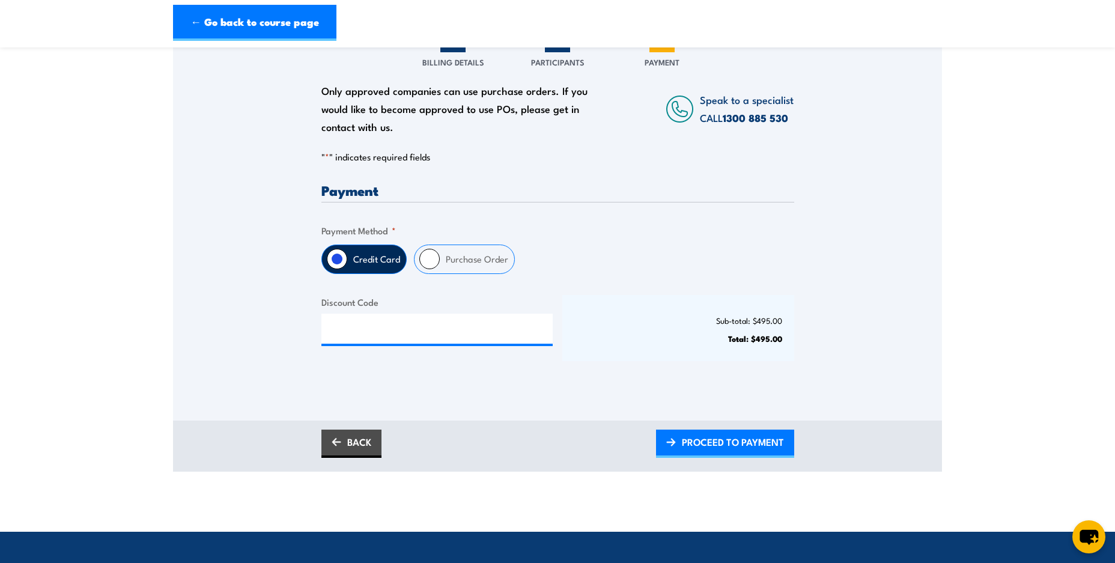
scroll to position [253, 0]
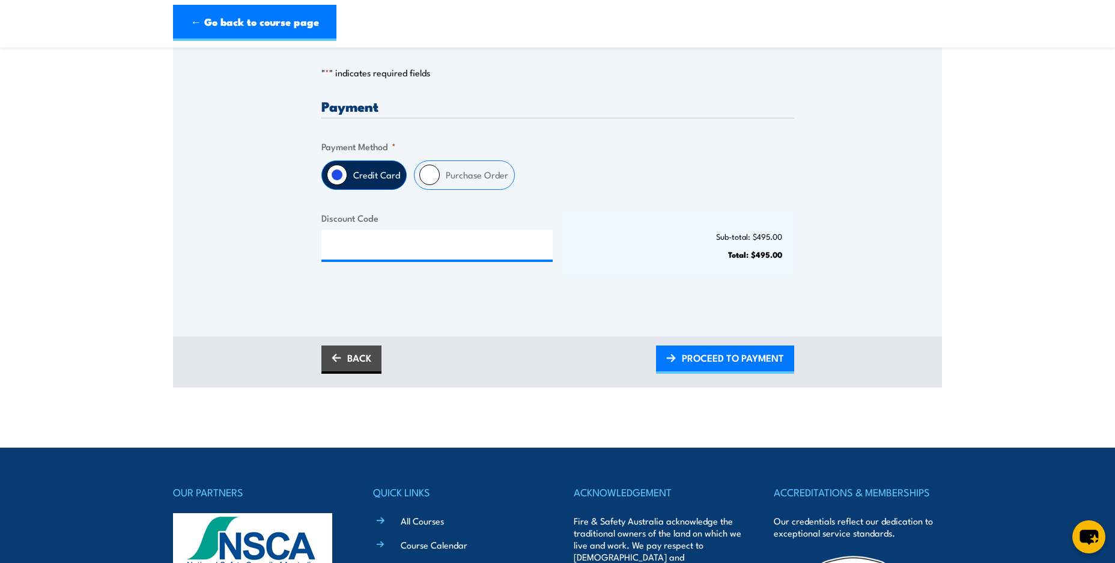
click at [464, 180] on label "Purchase Order" at bounding box center [477, 175] width 75 height 28
click at [440, 180] on input "Purchase Order" at bounding box center [430, 175] width 20 height 20
radio input "true"
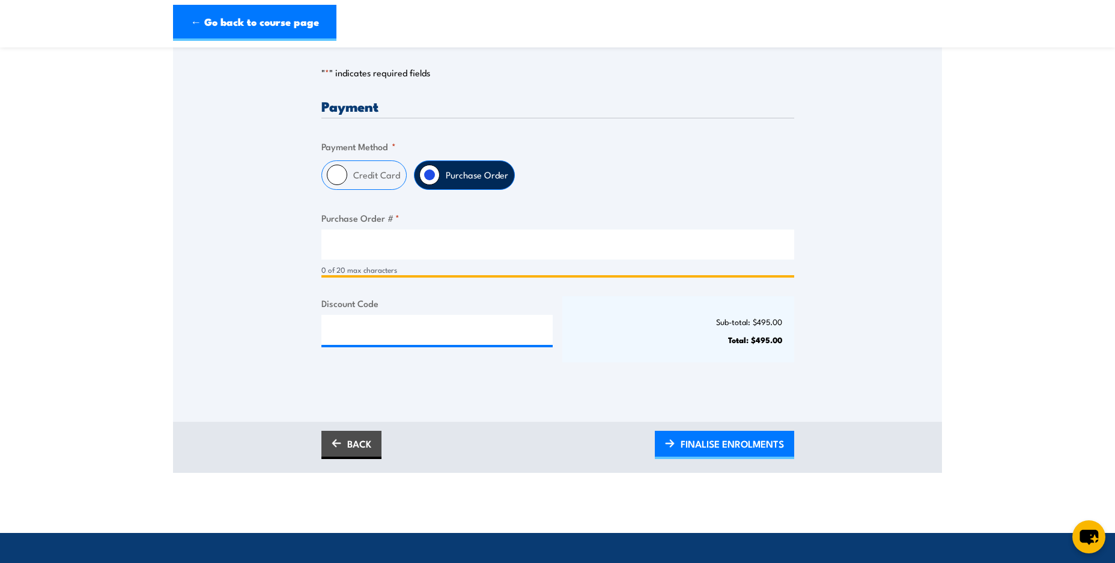
click at [438, 240] on input "Purchase Order # *" at bounding box center [558, 245] width 473 height 30
type input "Midland-03.10.25"
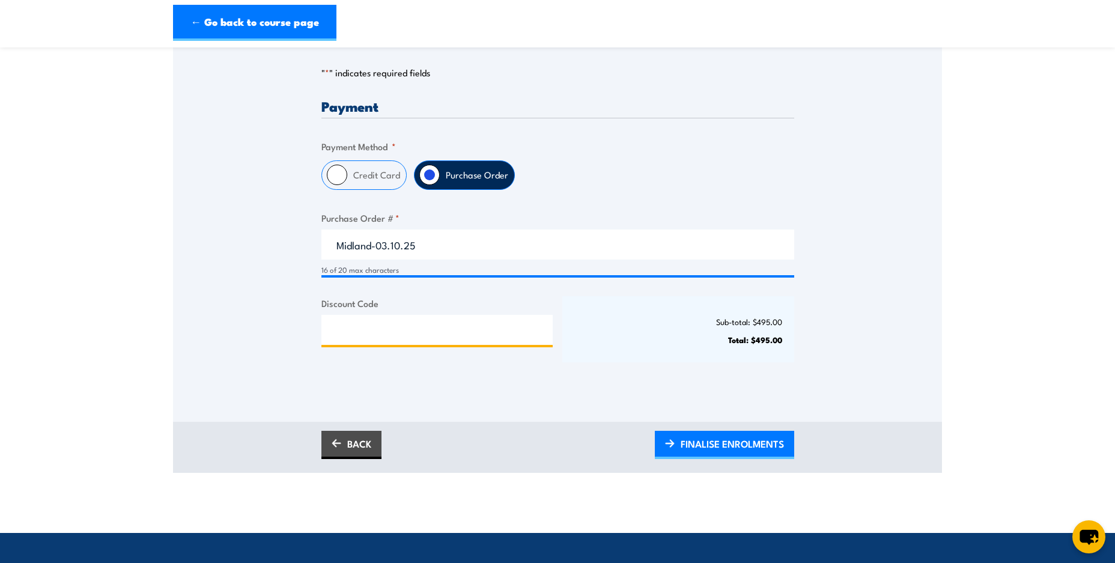
click at [492, 334] on input "Discount Code" at bounding box center [438, 330] width 232 height 30
click at [720, 446] on span "FINALISE ENROLMENTS" at bounding box center [732, 444] width 103 height 32
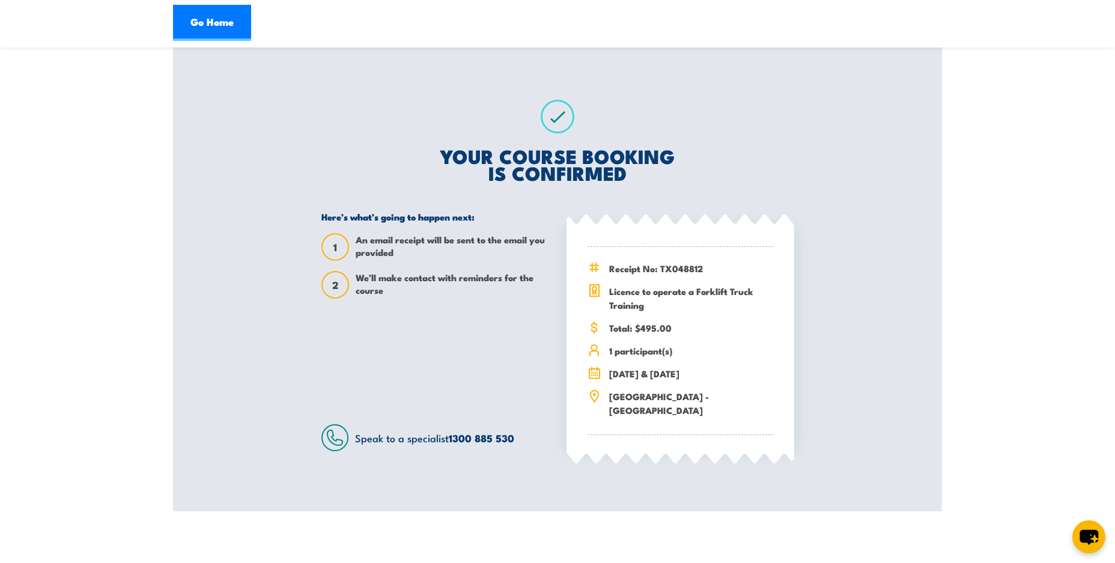
scroll to position [84, 0]
